Goal: Task Accomplishment & Management: Complete application form

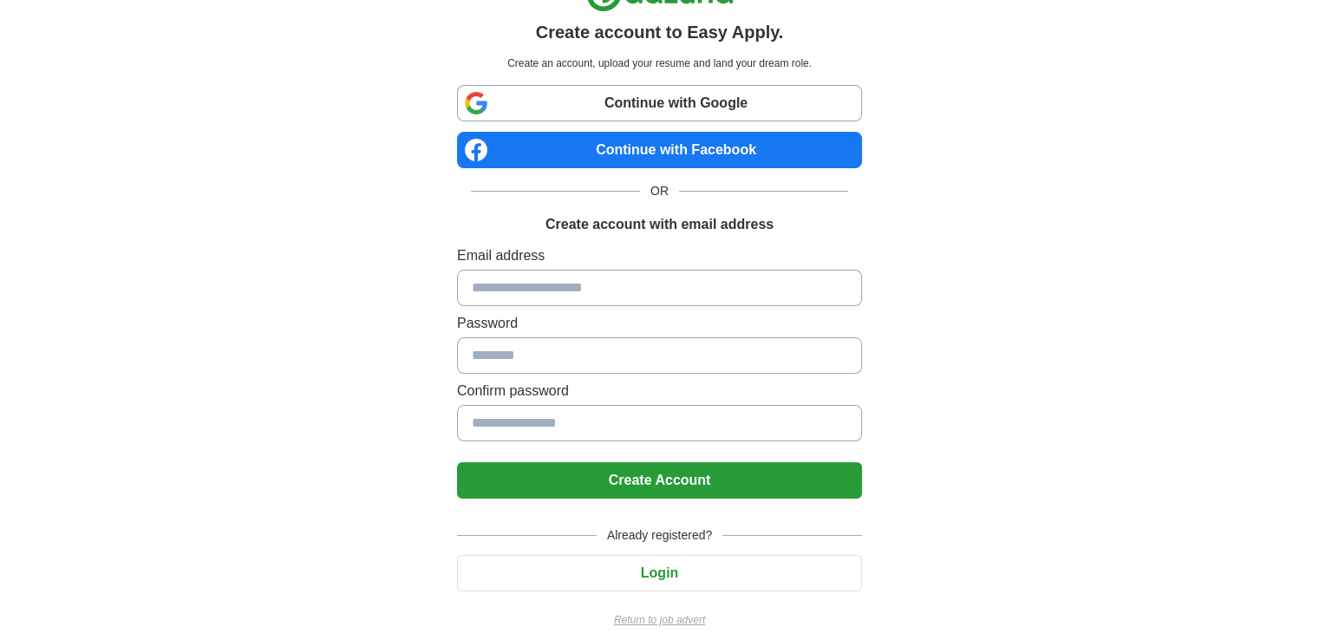
scroll to position [61, 0]
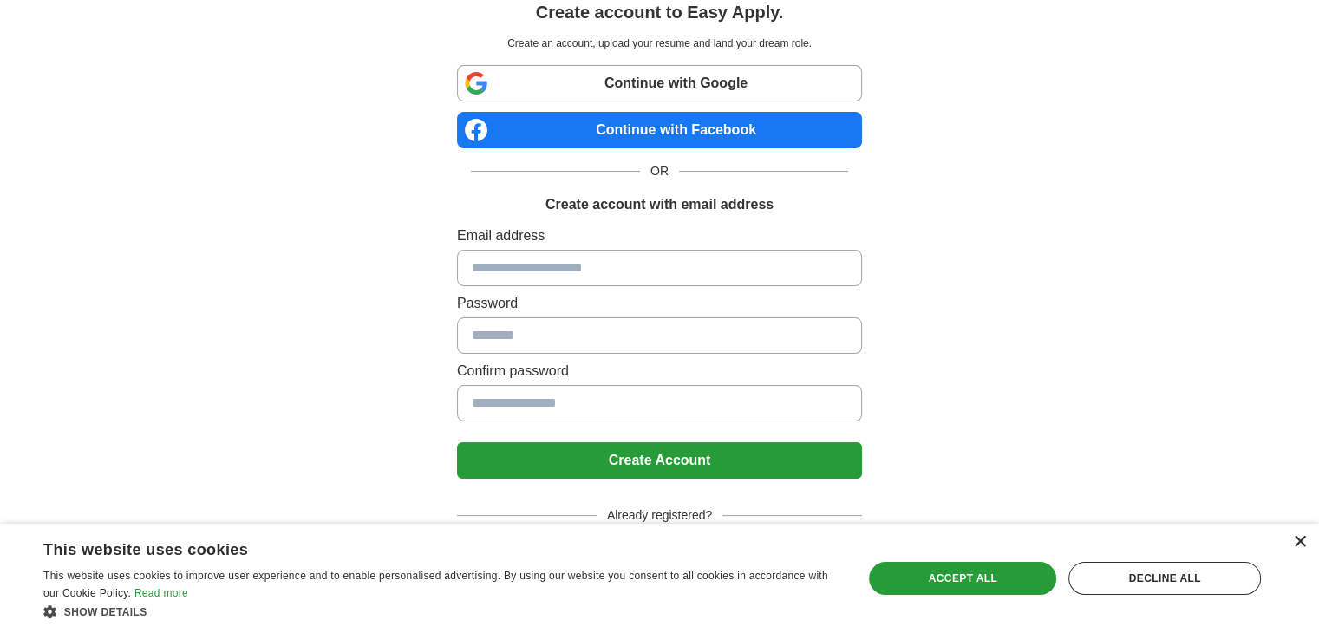
click at [1298, 542] on div "×" at bounding box center [1299, 542] width 13 height 13
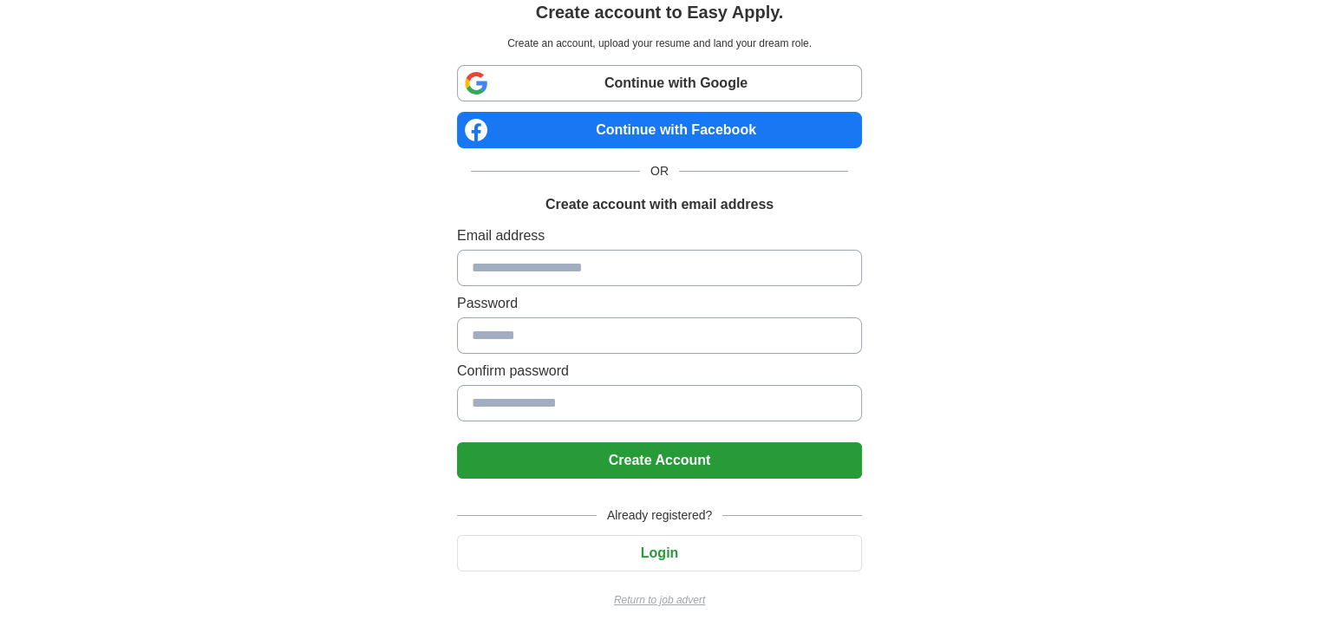
click at [685, 597] on p "Return to job advert" at bounding box center [659, 600] width 405 height 16
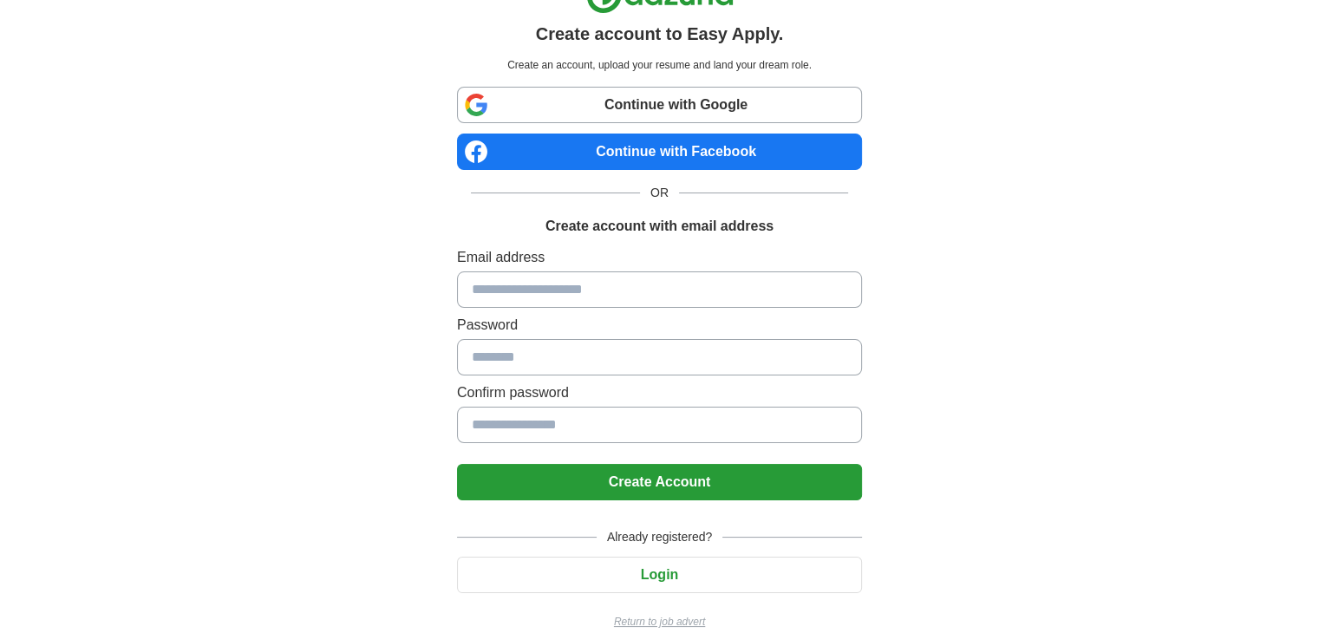
scroll to position [61, 0]
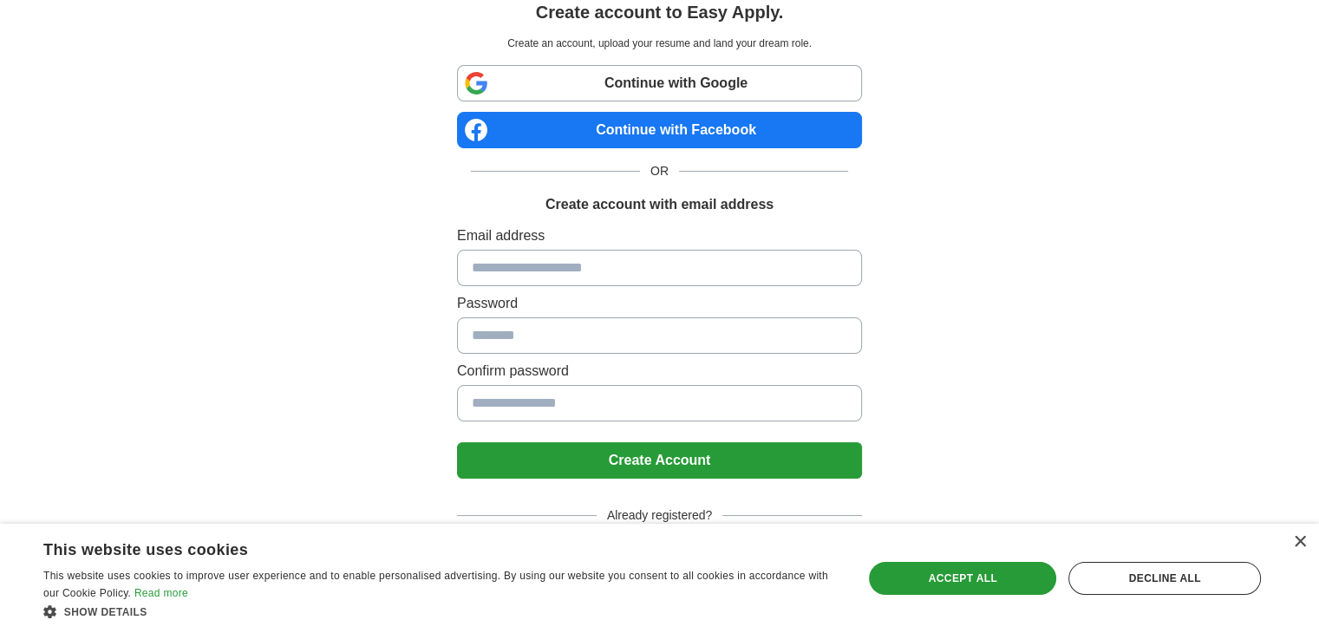
click at [773, 281] on input at bounding box center [659, 268] width 405 height 36
click at [743, 95] on link "Continue with Google" at bounding box center [659, 83] width 405 height 36
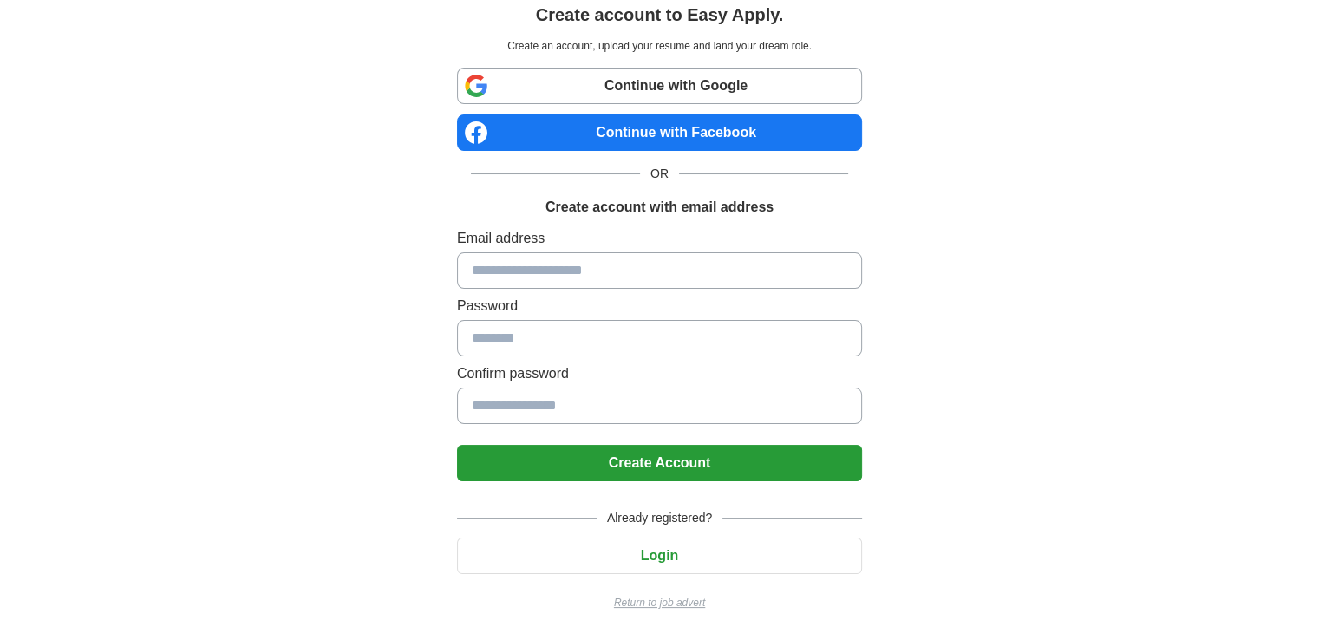
click at [632, 263] on input at bounding box center [659, 270] width 405 height 36
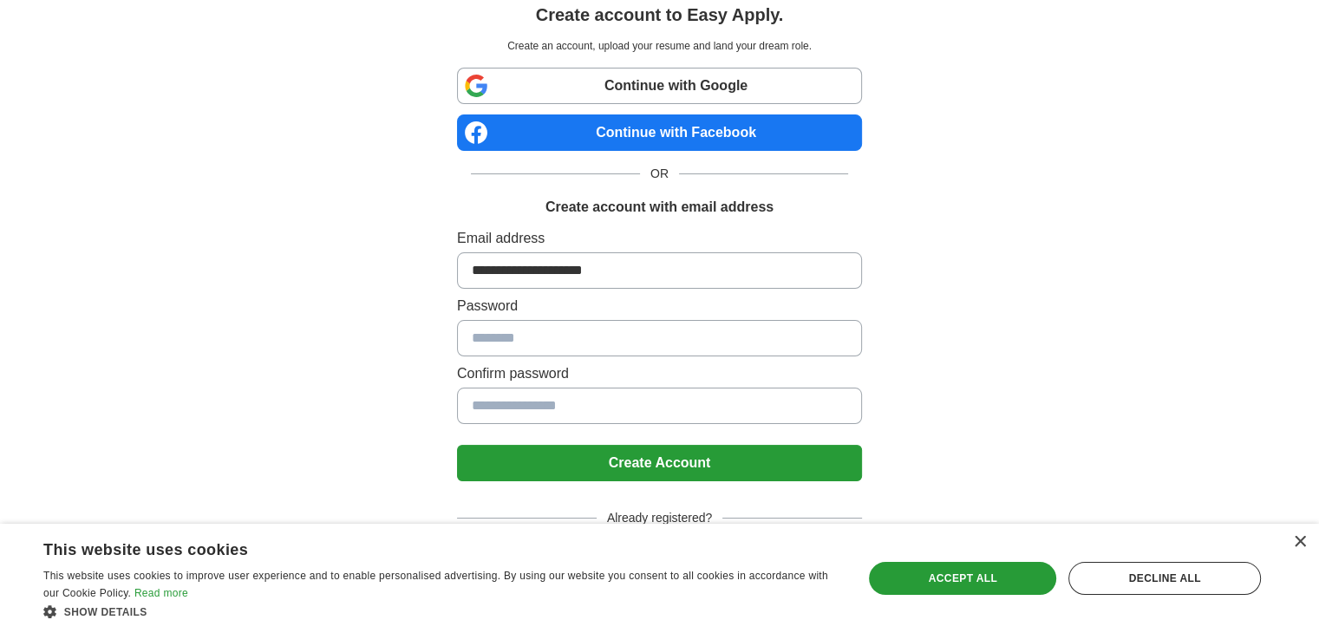
type input "**********"
click at [457, 445] on button "Create Account" at bounding box center [659, 463] width 405 height 36
click at [708, 445] on button "Create Account" at bounding box center [659, 463] width 405 height 36
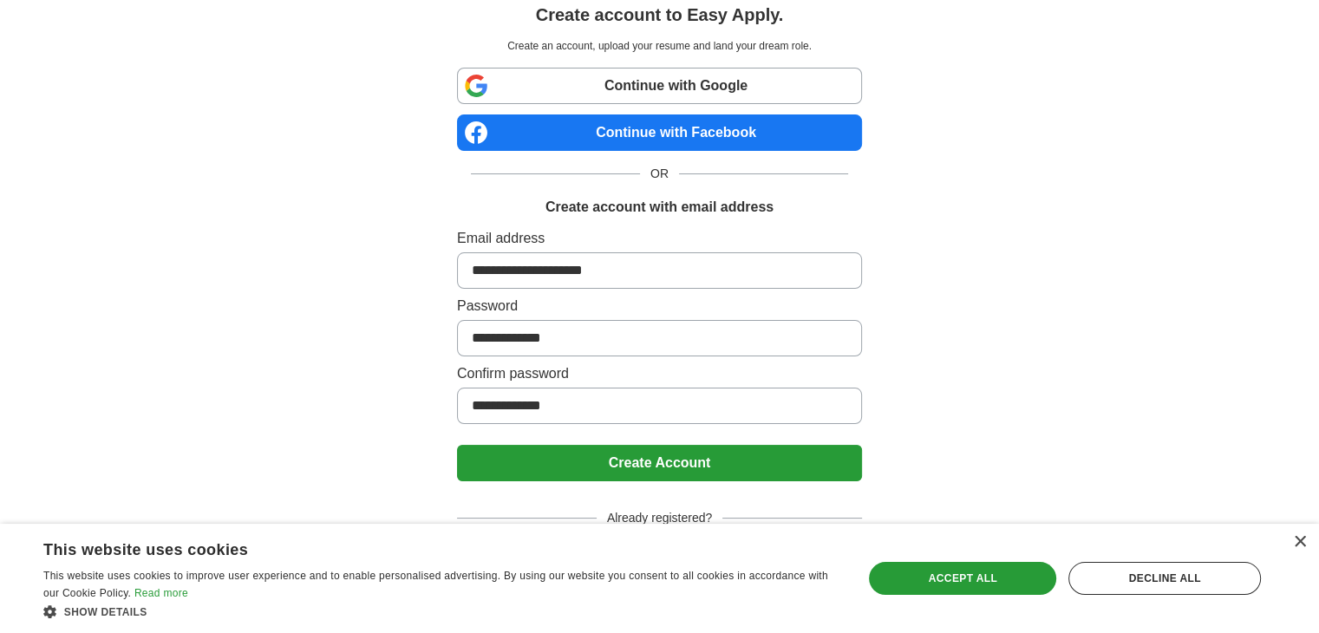
click at [762, 479] on button "Create Account" at bounding box center [659, 463] width 405 height 36
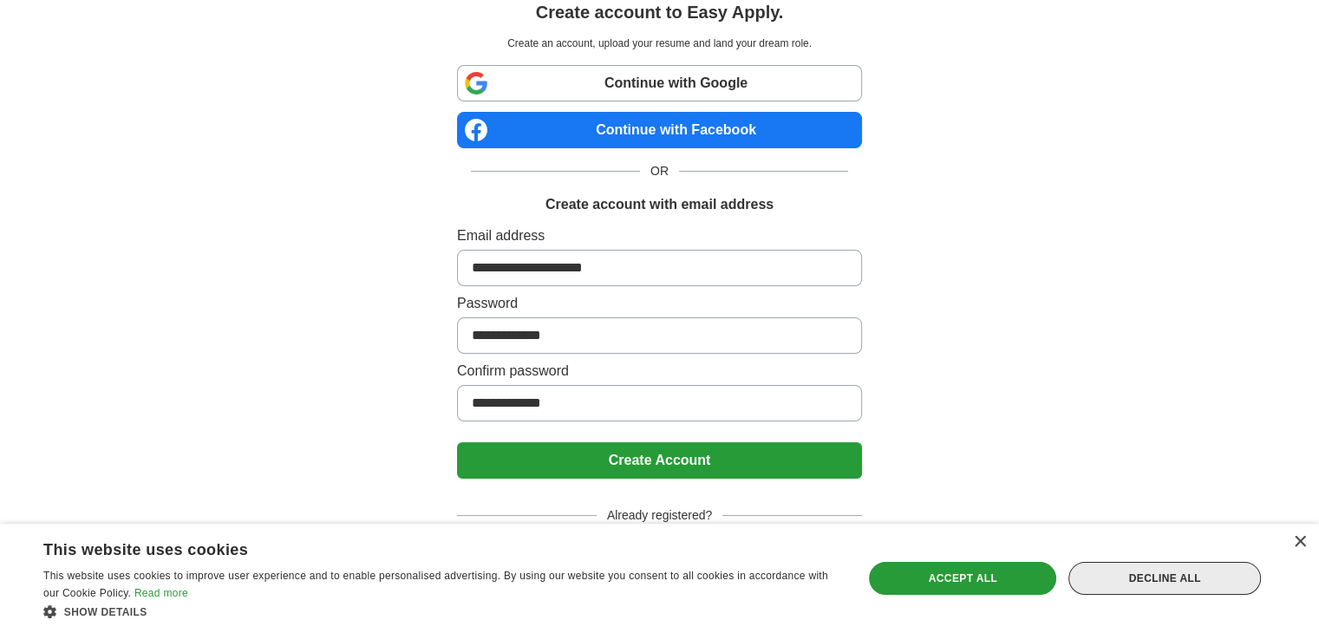
click at [1177, 577] on div "Decline all" at bounding box center [1164, 578] width 192 height 33
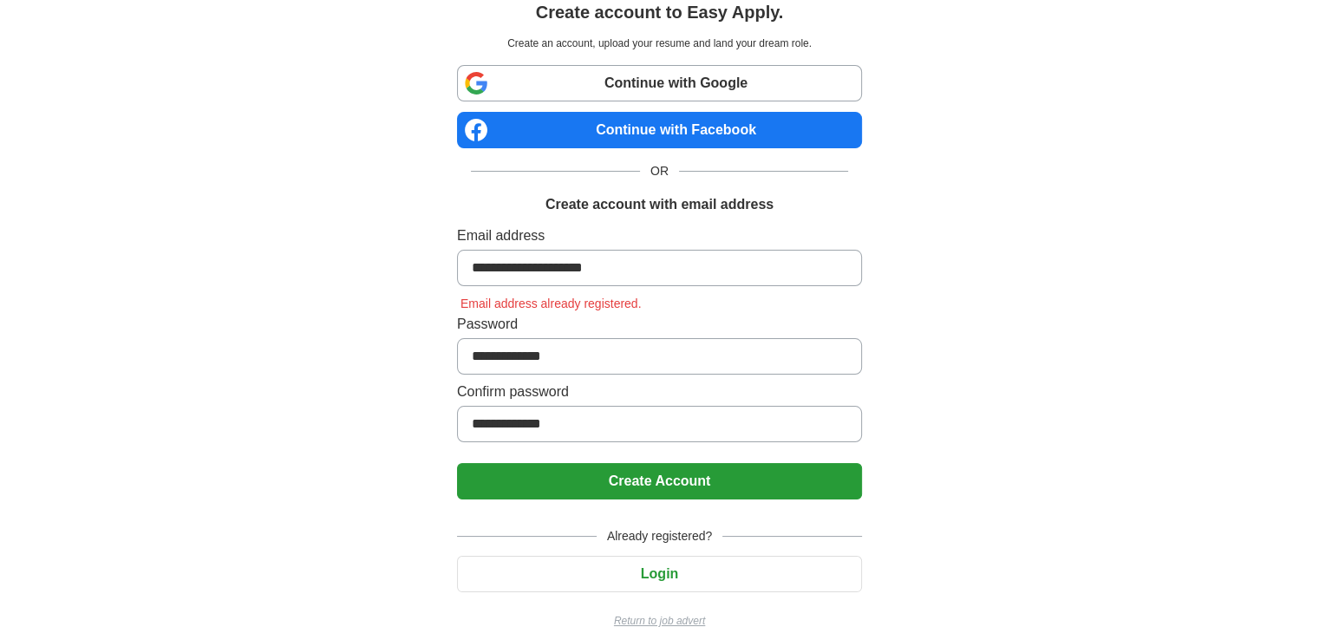
click at [633, 267] on input "**********" at bounding box center [659, 268] width 405 height 36
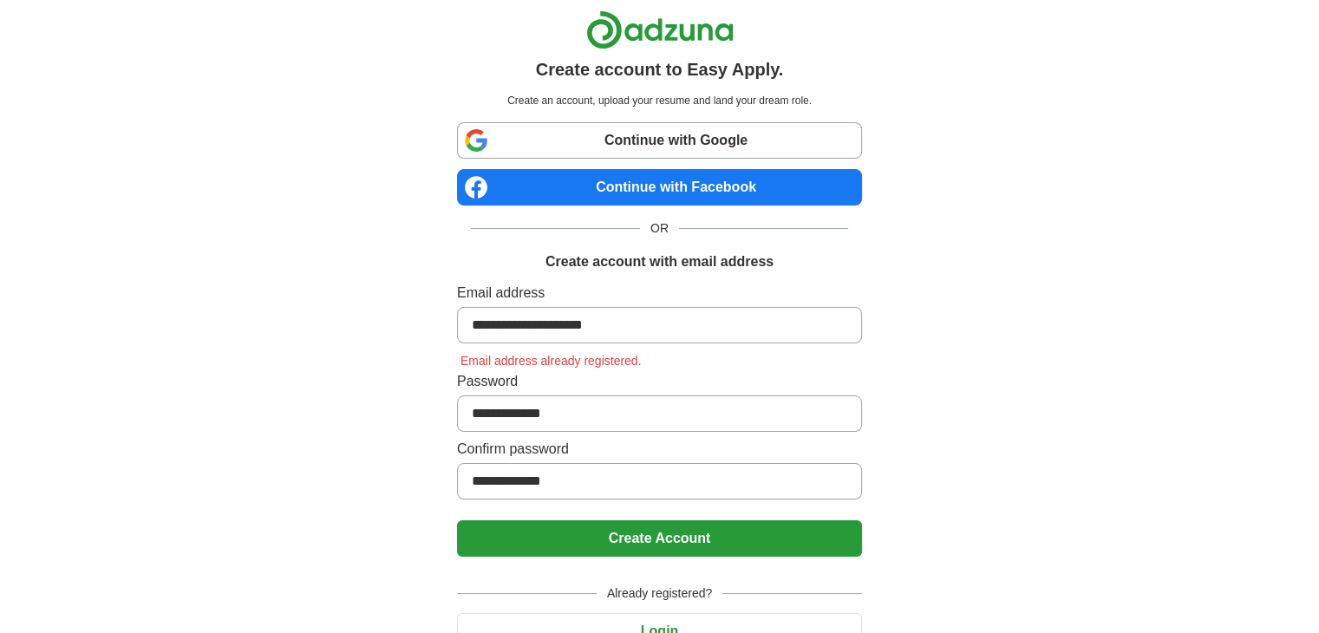
scroll to position [0, 0]
